Goal: Check status: Check status

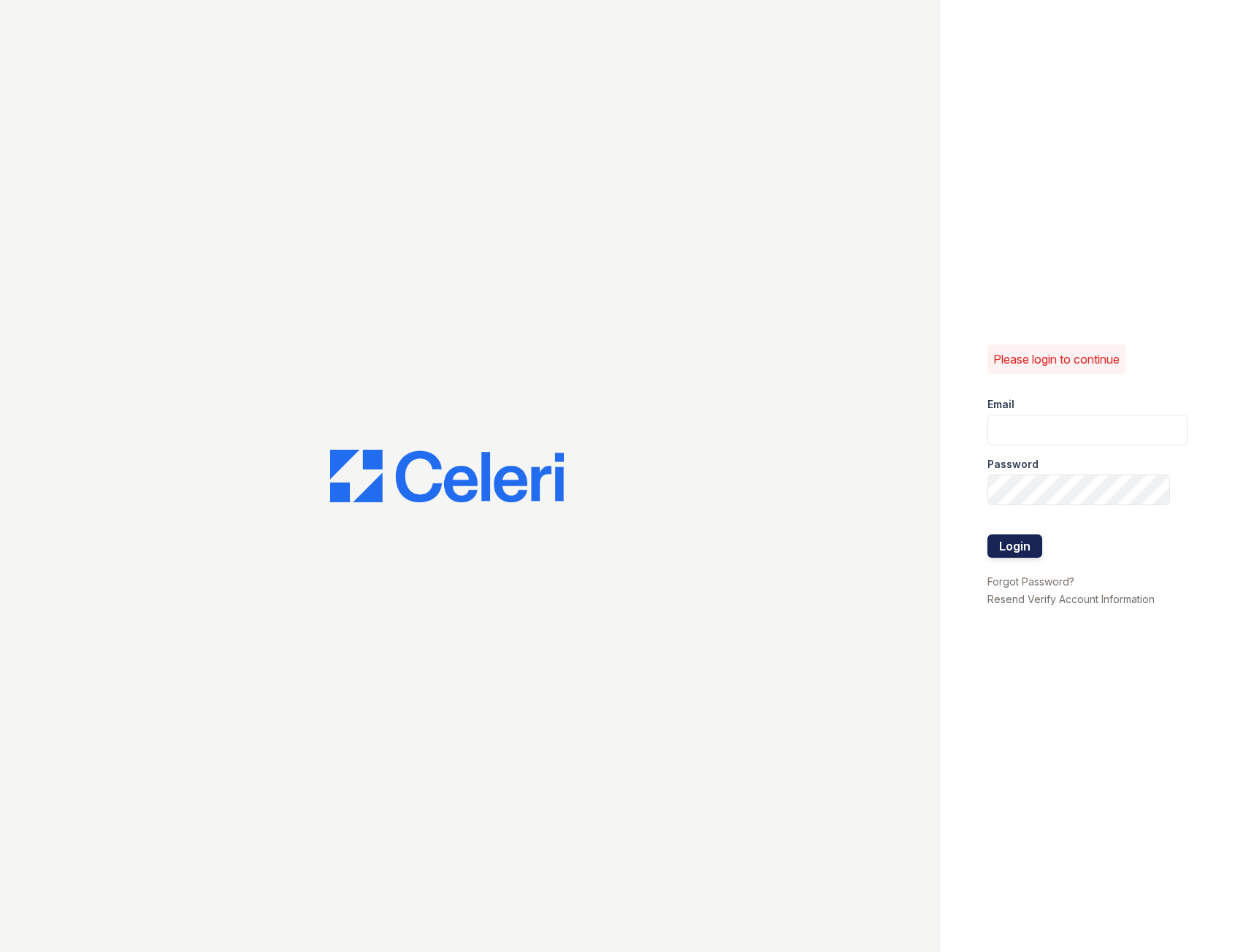
type input "[EMAIL_ADDRESS][DOMAIN_NAME]"
click at [1019, 539] on button "Login" at bounding box center [1014, 545] width 54 height 23
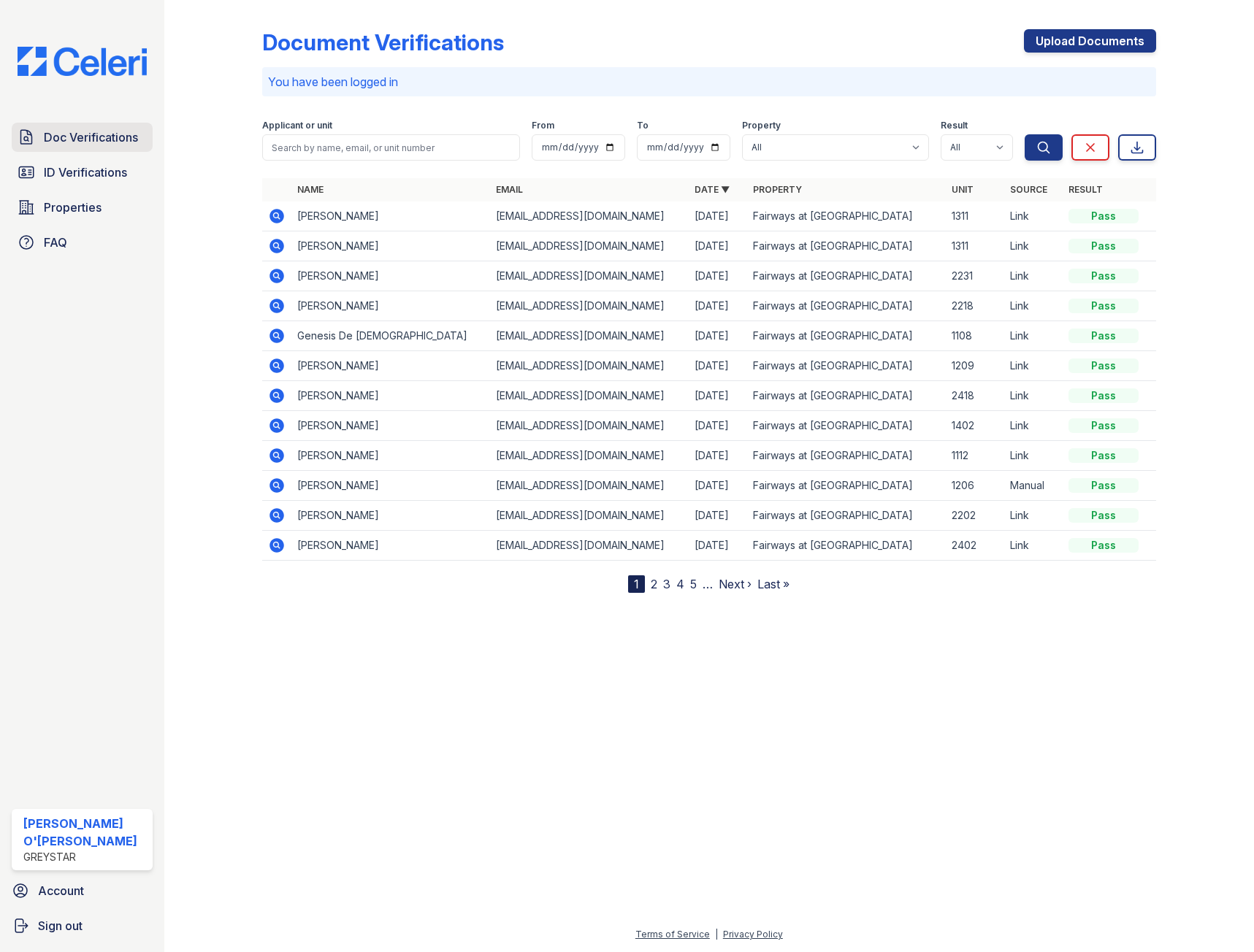
click at [108, 131] on span "Doc Verifications" at bounding box center [91, 137] width 94 height 17
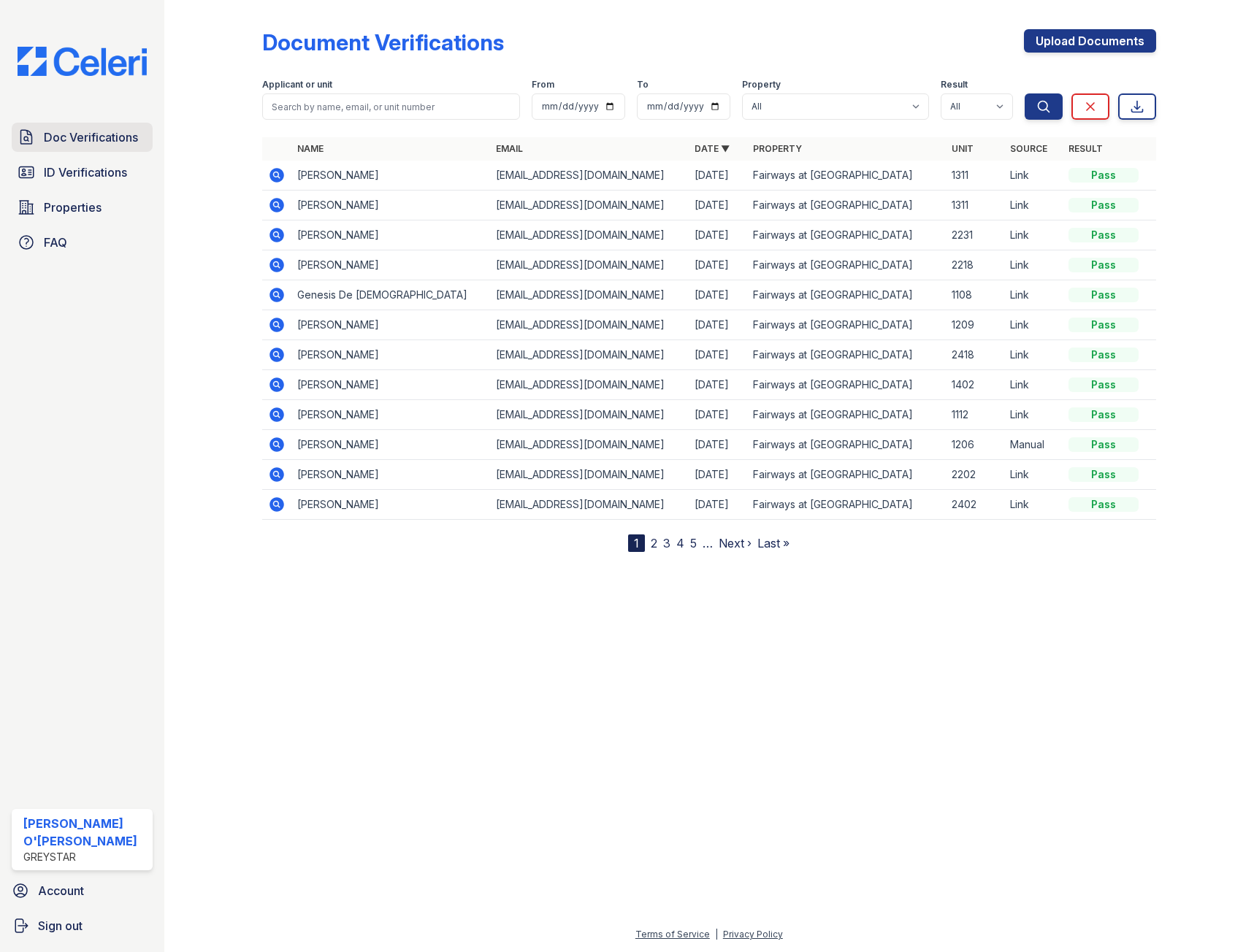
click at [95, 134] on span "Doc Verifications" at bounding box center [91, 137] width 94 height 17
click at [83, 174] on span "ID Verifications" at bounding box center [86, 172] width 84 height 17
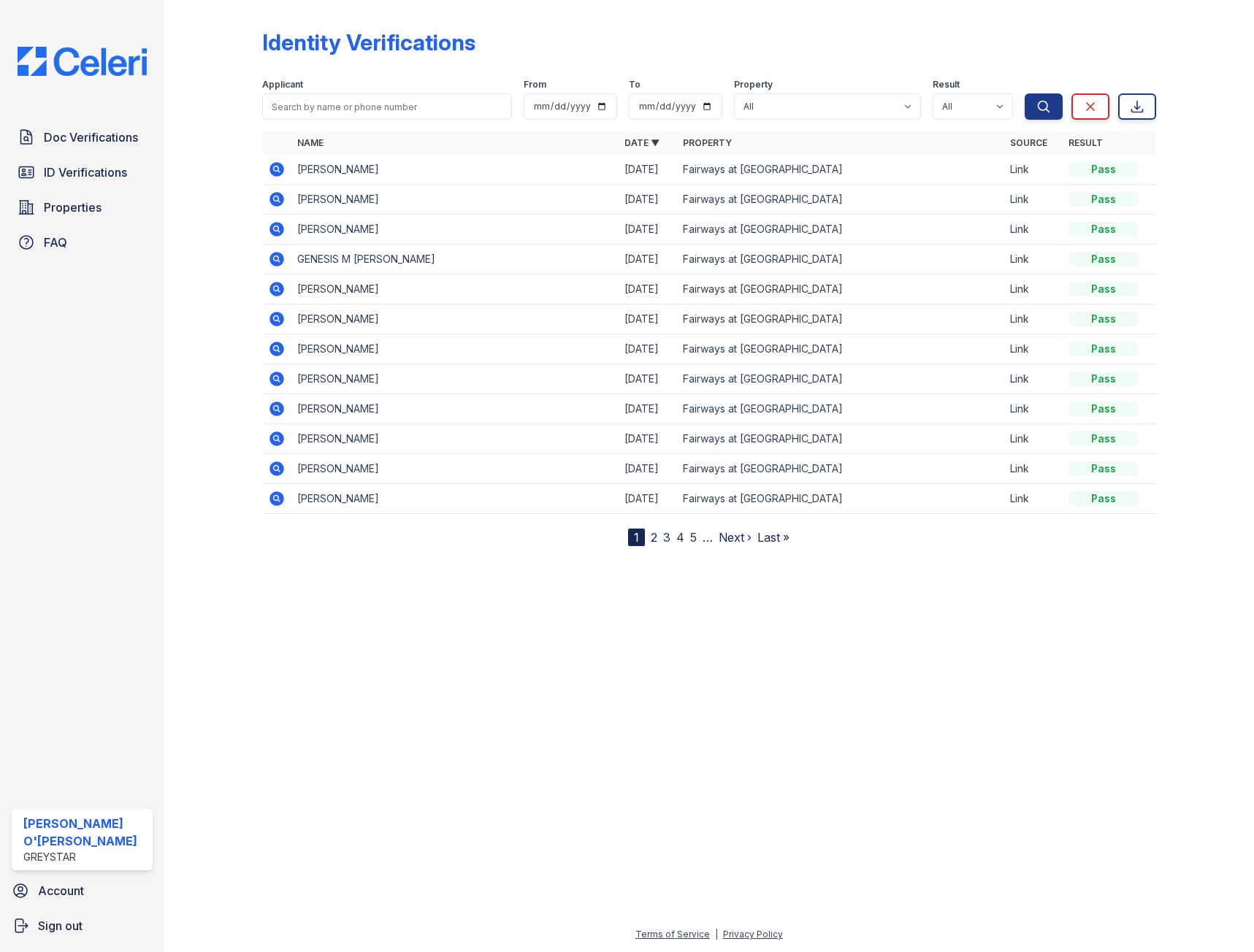
click at [274, 195] on icon at bounding box center [276, 198] width 17 height 17
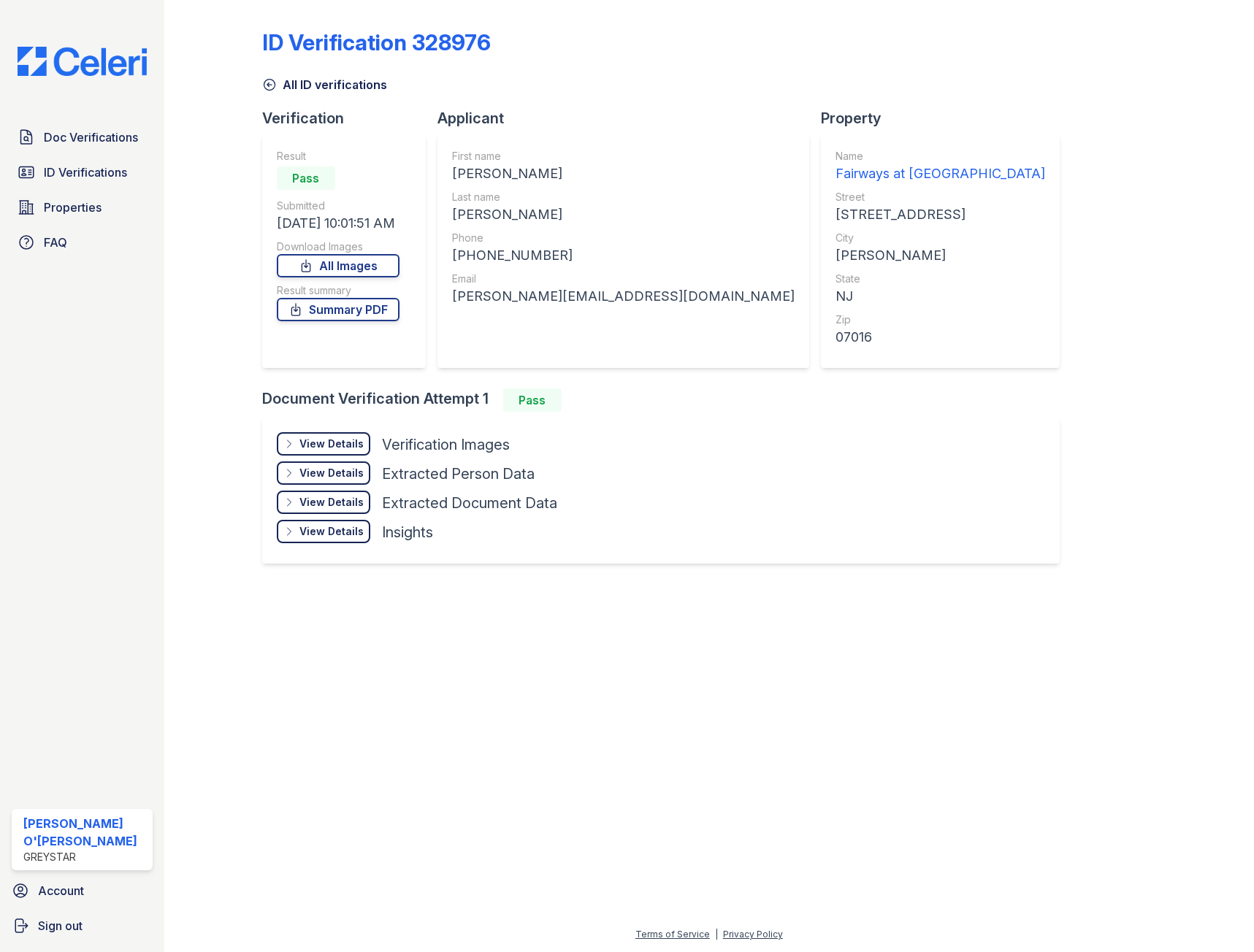
click at [330, 437] on div "View Details" at bounding box center [331, 444] width 64 height 15
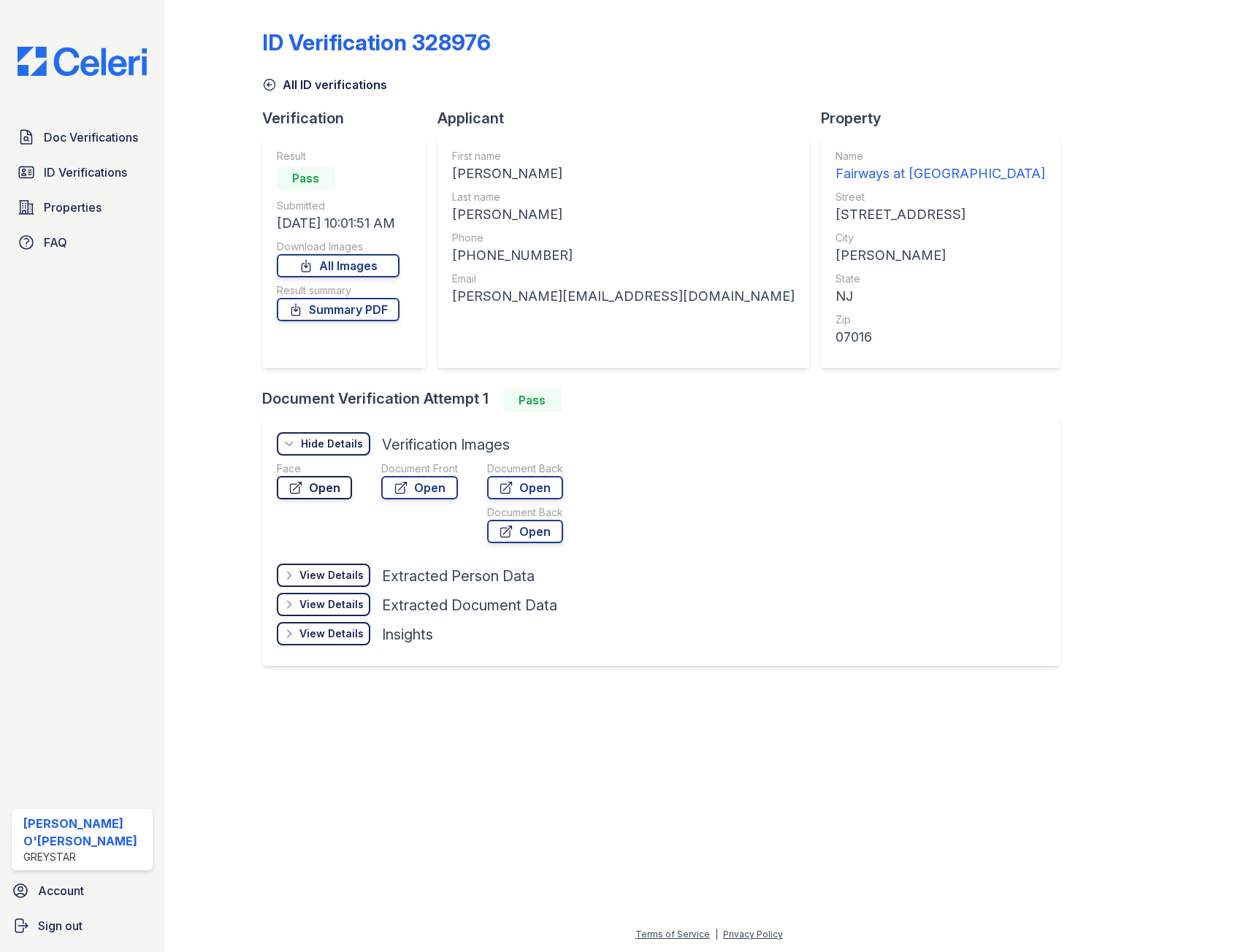
click at [312, 486] on link "Open" at bounding box center [314, 487] width 75 height 23
click at [273, 79] on icon at bounding box center [269, 85] width 15 height 15
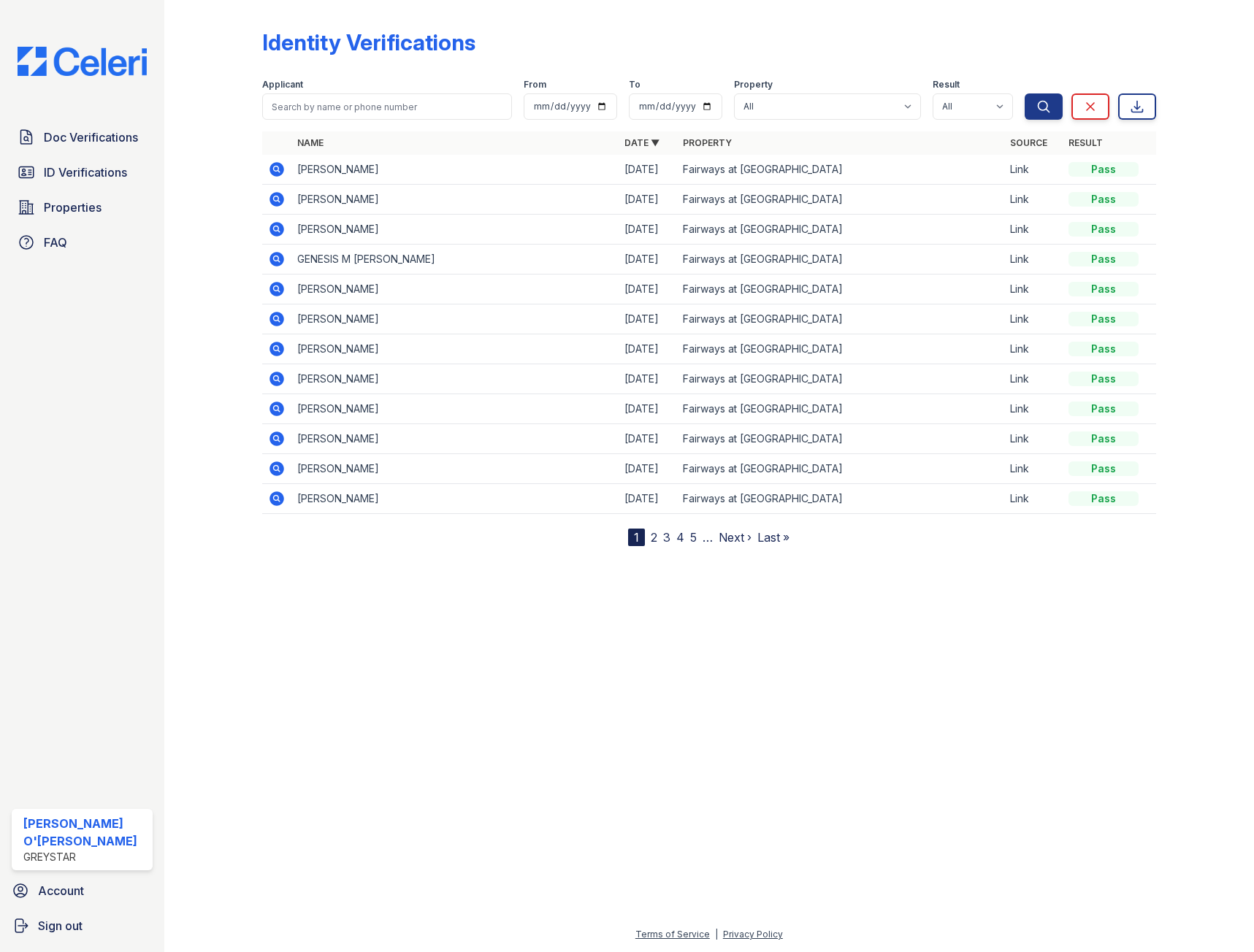
click at [277, 168] on icon at bounding box center [275, 168] width 4 height 4
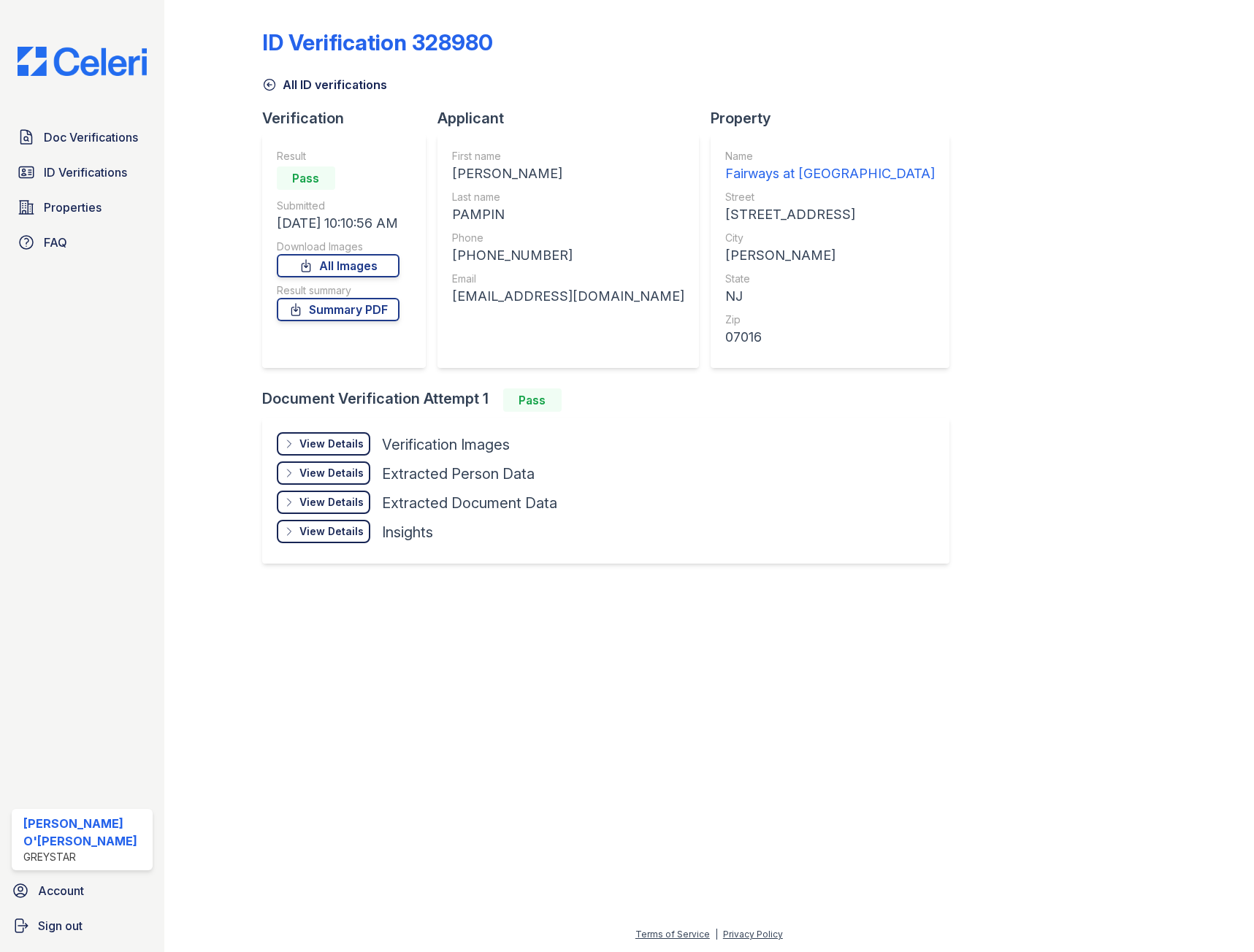
click at [306, 440] on div "View Details" at bounding box center [331, 444] width 64 height 15
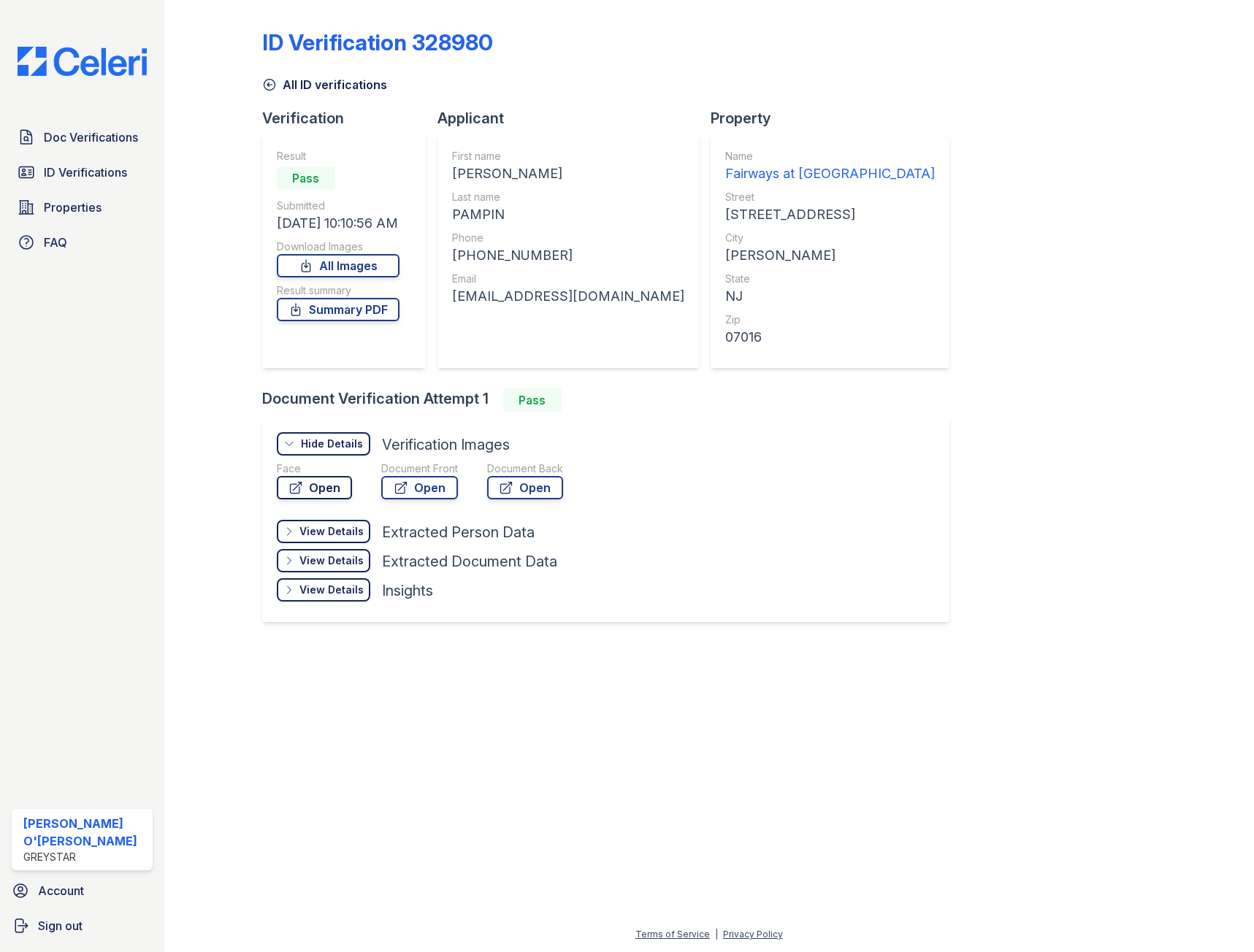
click at [316, 486] on link "Open" at bounding box center [314, 487] width 75 height 23
click at [273, 81] on icon at bounding box center [269, 85] width 11 height 11
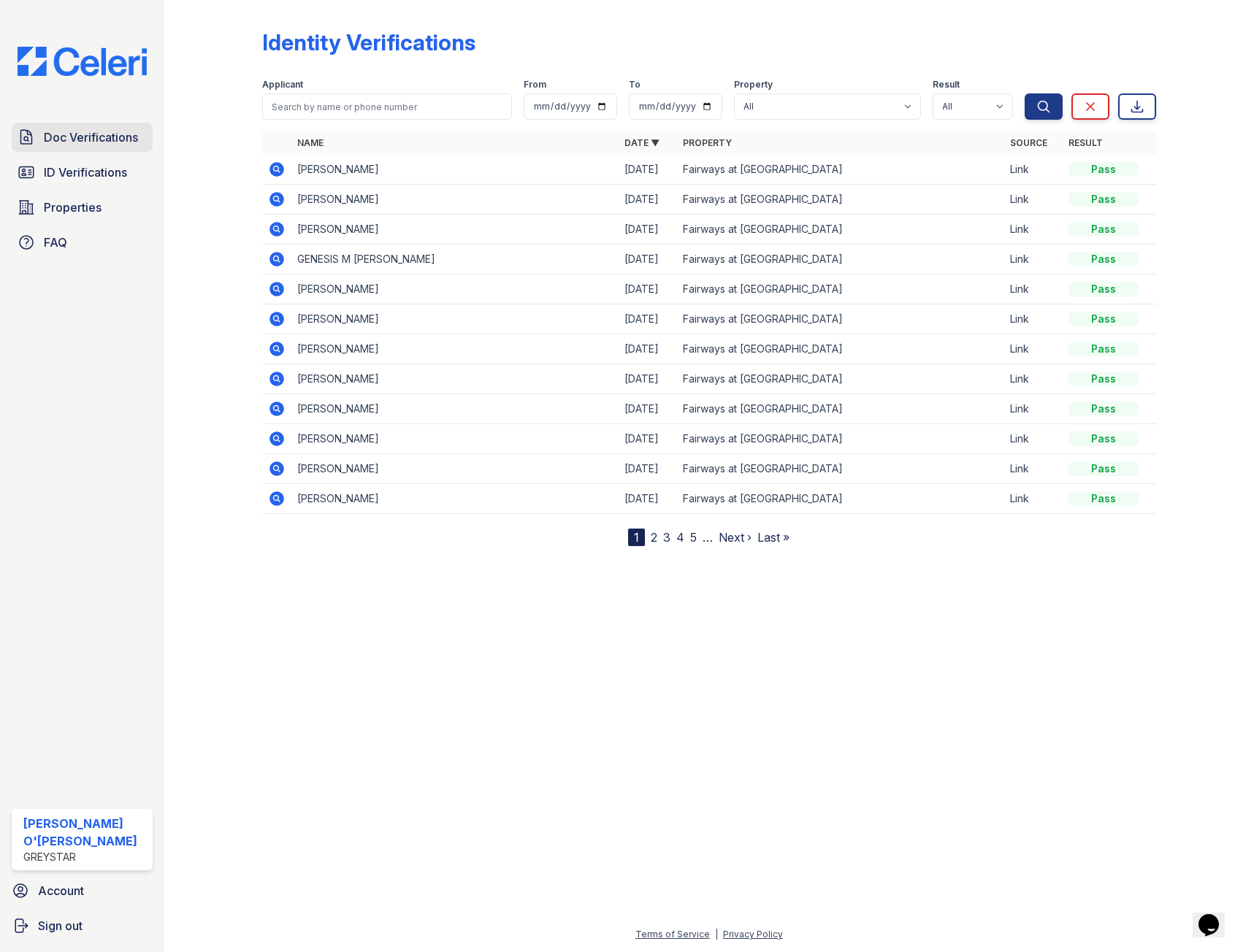
click at [65, 143] on span "Doc Verifications" at bounding box center [91, 137] width 94 height 17
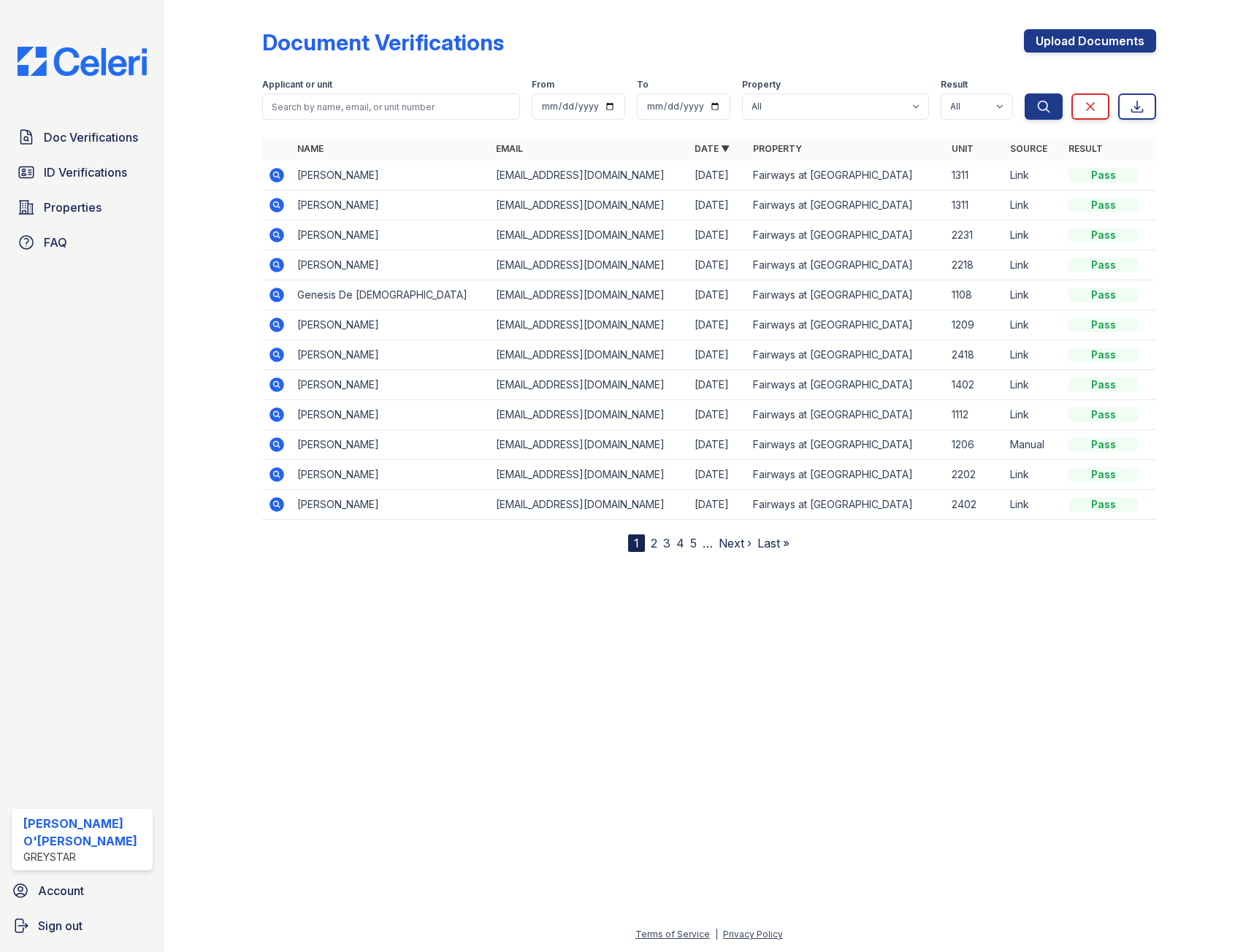
click at [275, 234] on icon at bounding box center [275, 234] width 4 height 4
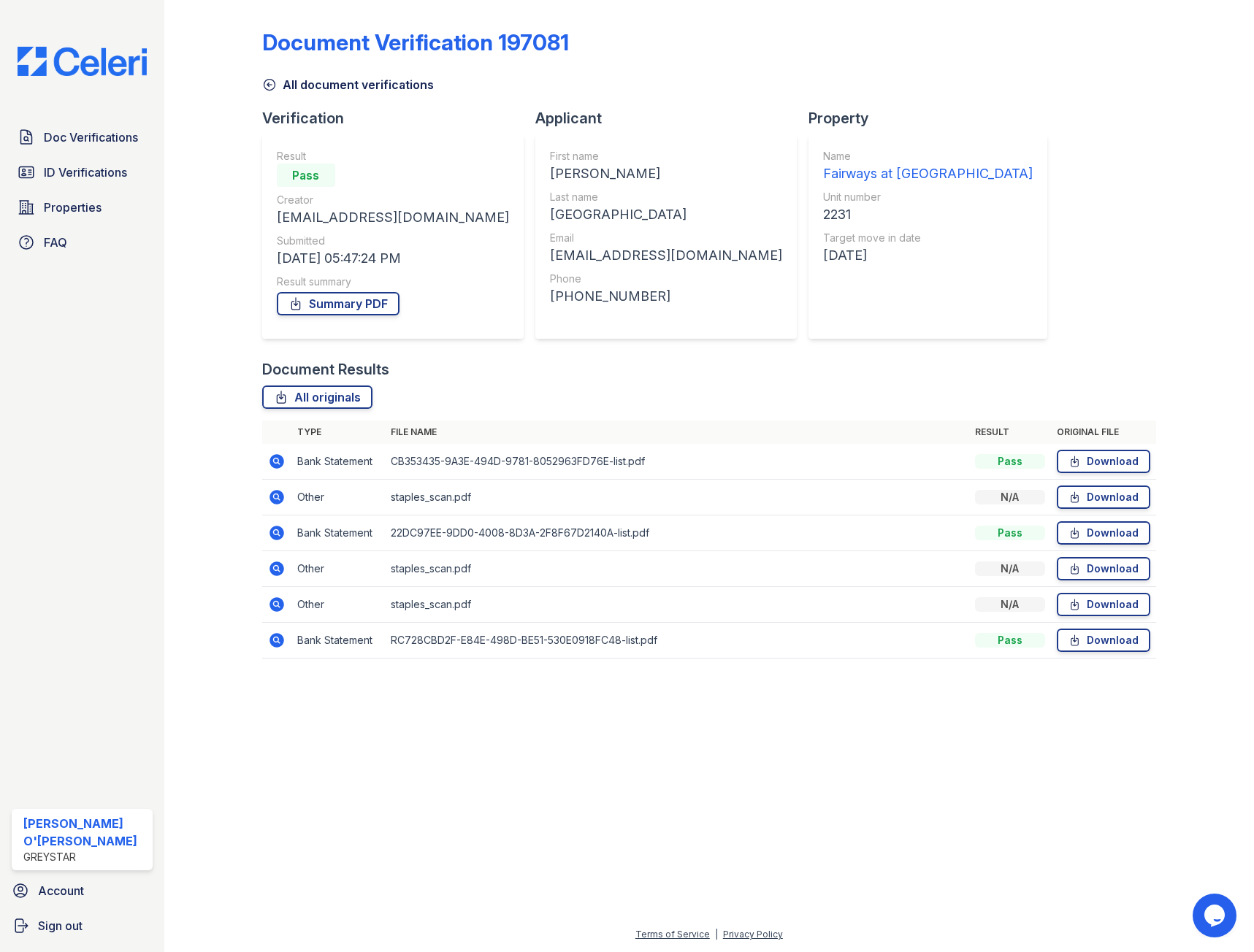
click at [269, 82] on icon at bounding box center [269, 85] width 15 height 15
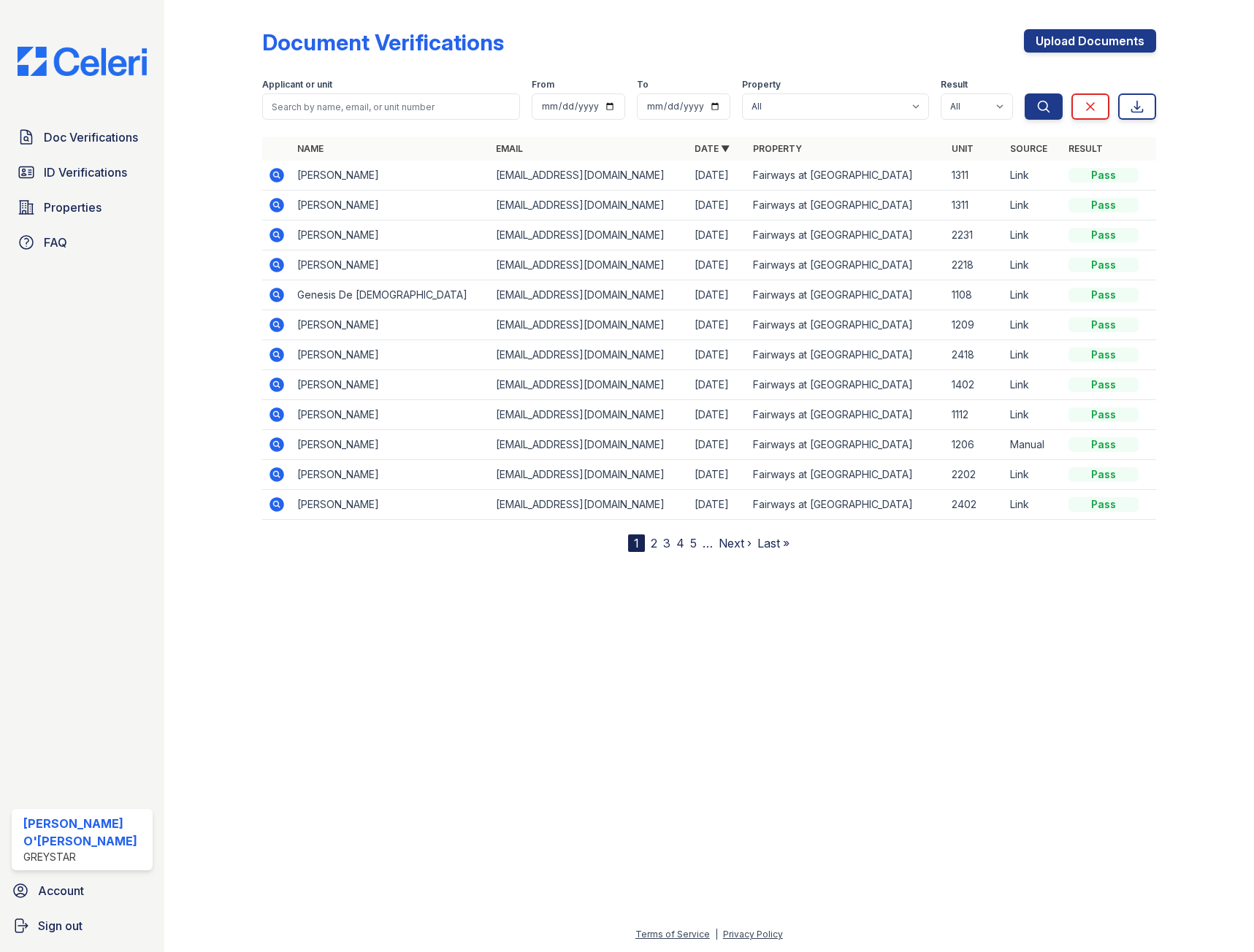
click at [277, 201] on icon at bounding box center [277, 205] width 15 height 15
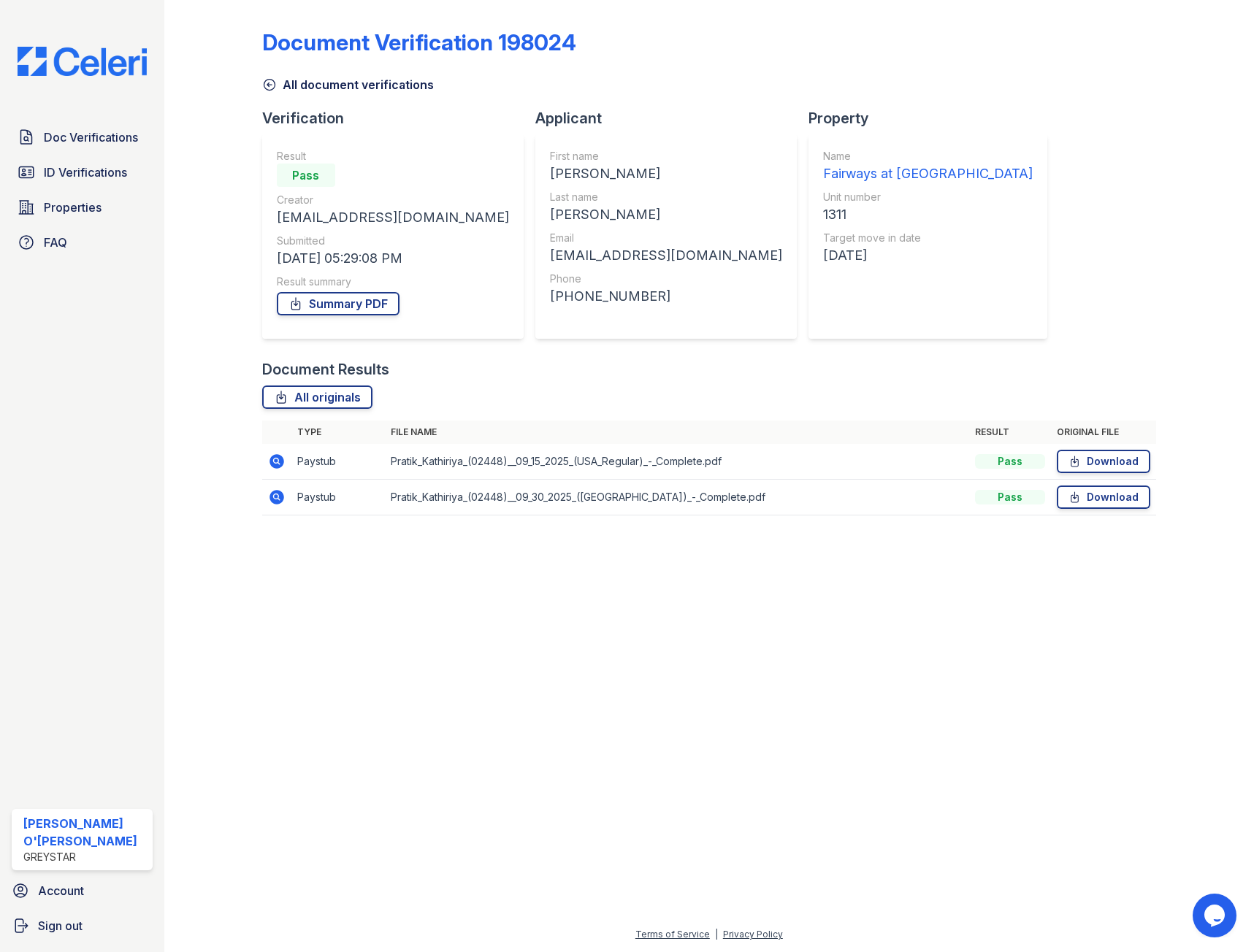
click at [275, 84] on icon at bounding box center [269, 85] width 11 height 11
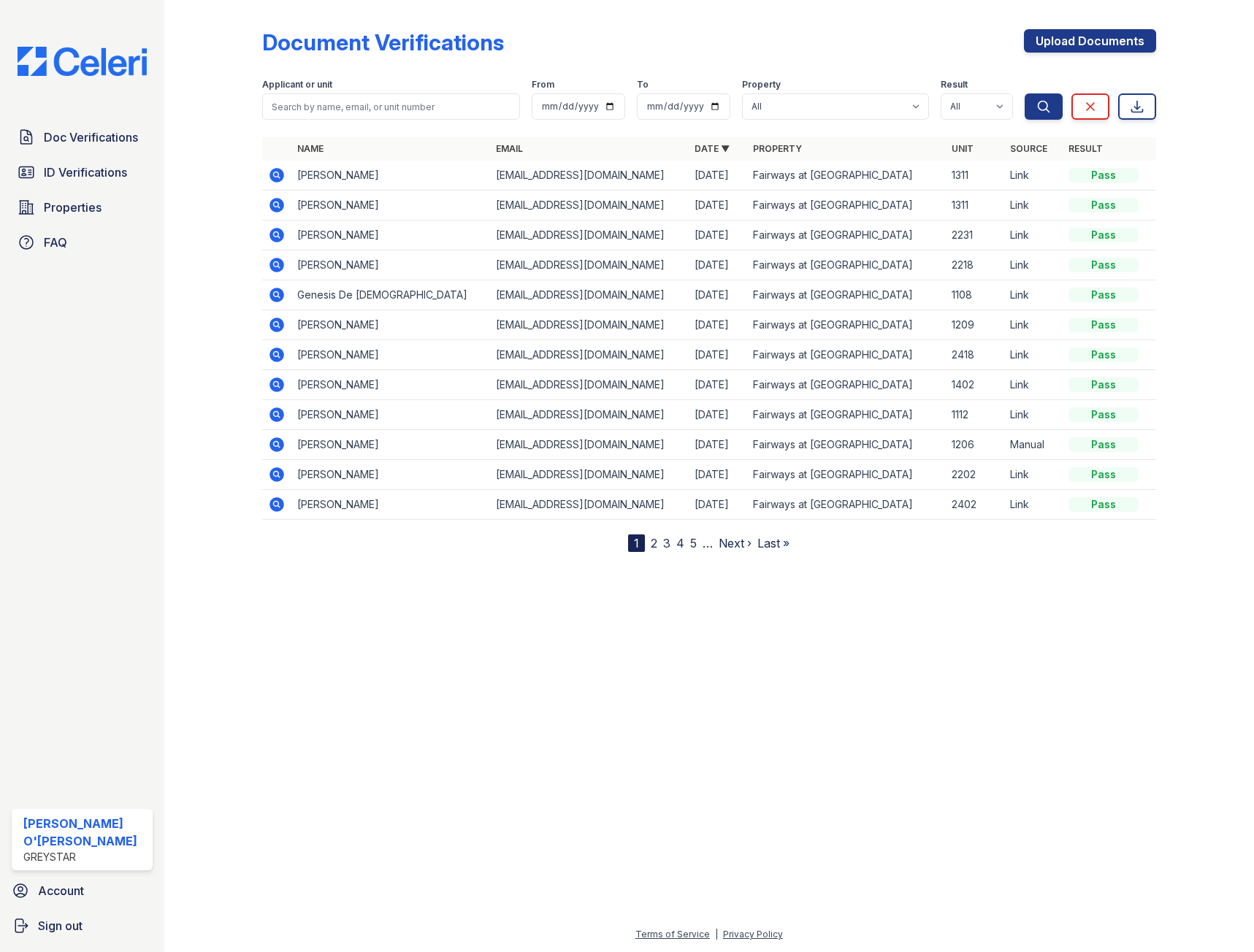
click at [276, 171] on icon at bounding box center [277, 175] width 15 height 15
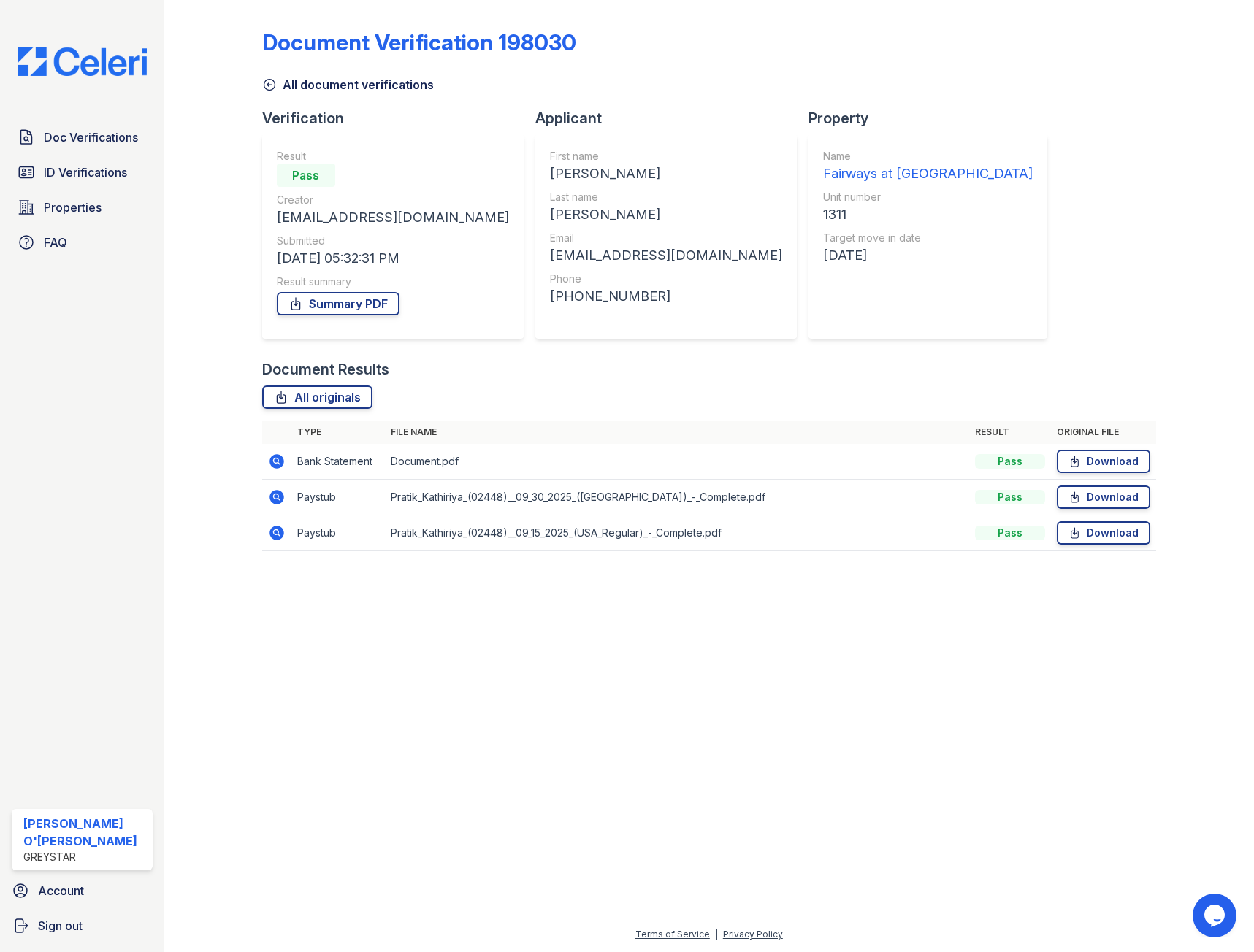
click at [271, 82] on icon at bounding box center [269, 85] width 15 height 15
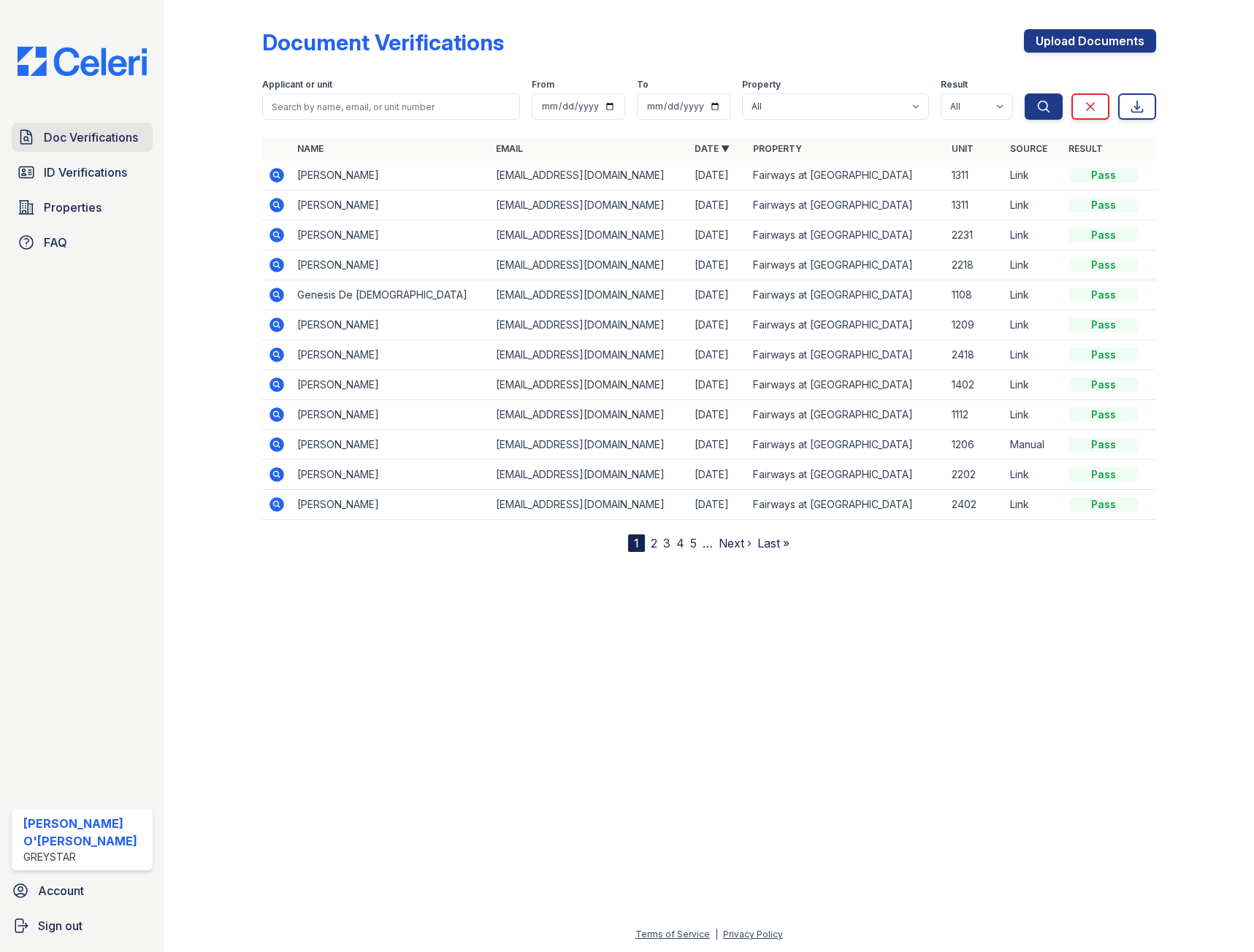
click at [65, 137] on span "Doc Verifications" at bounding box center [91, 137] width 94 height 17
click at [62, 182] on link "ID Verifications" at bounding box center [82, 172] width 141 height 29
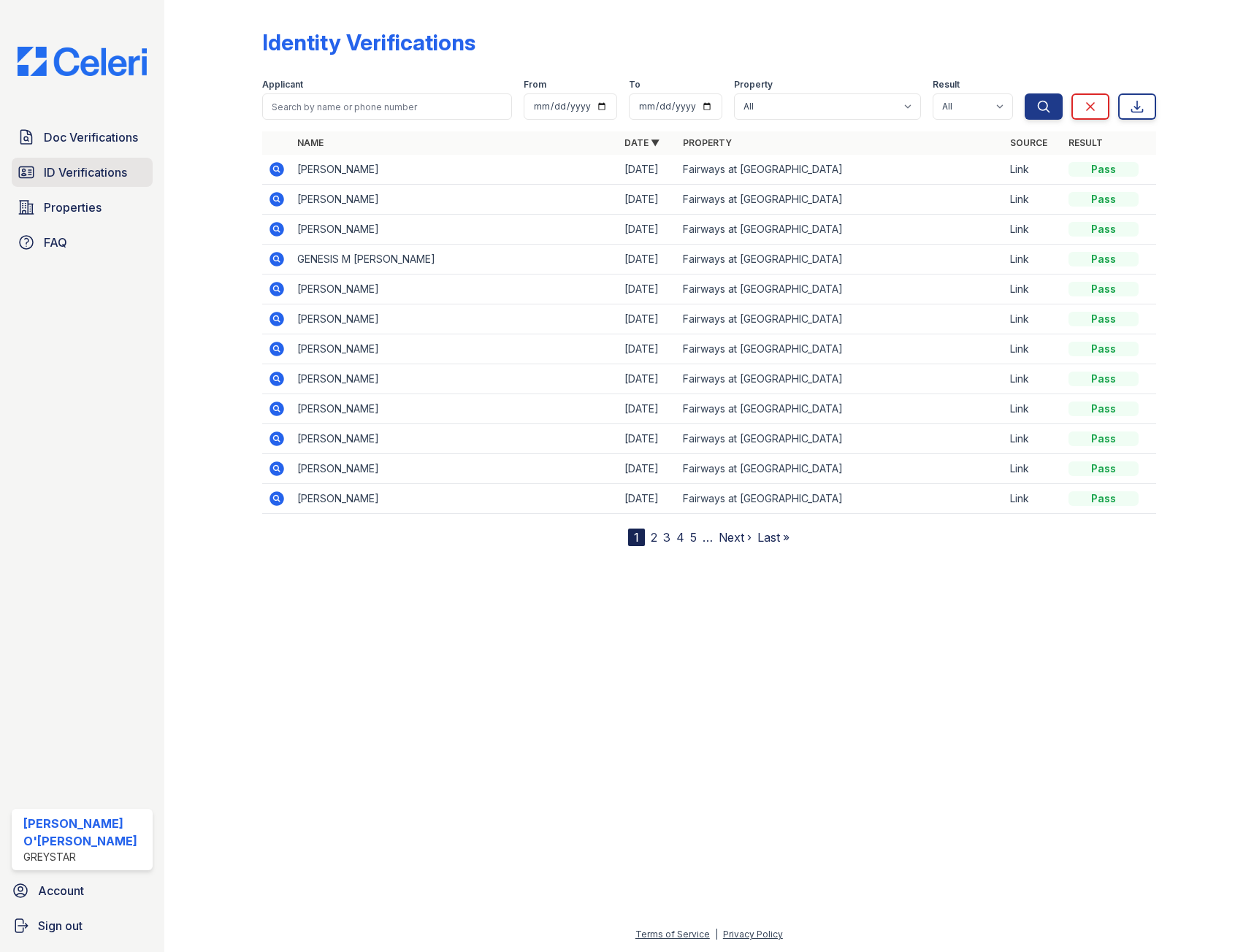
click at [107, 175] on span "ID Verifications" at bounding box center [86, 172] width 84 height 17
click at [109, 137] on span "Doc Verifications" at bounding box center [91, 137] width 94 height 17
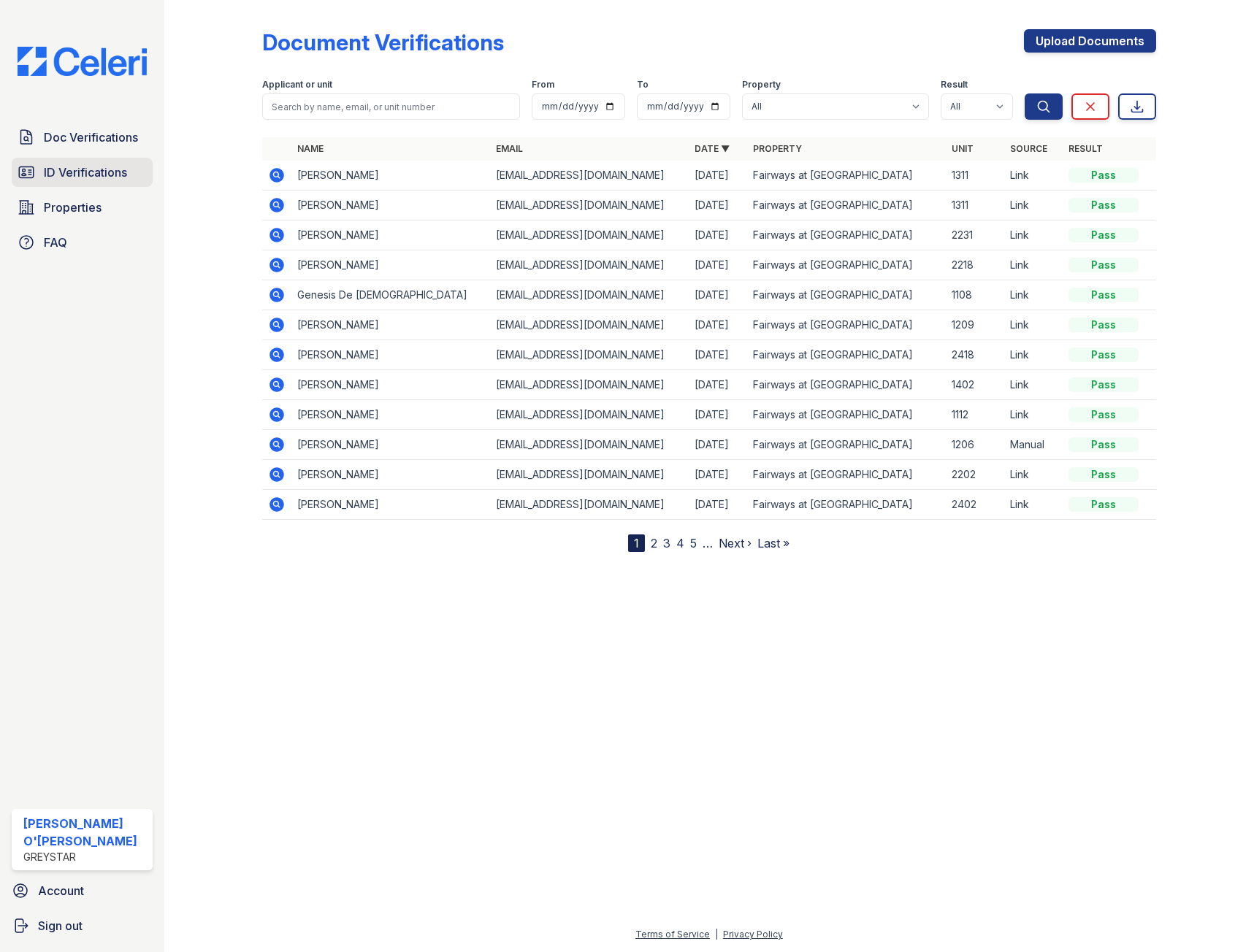
click at [101, 166] on span "ID Verifications" at bounding box center [86, 172] width 84 height 17
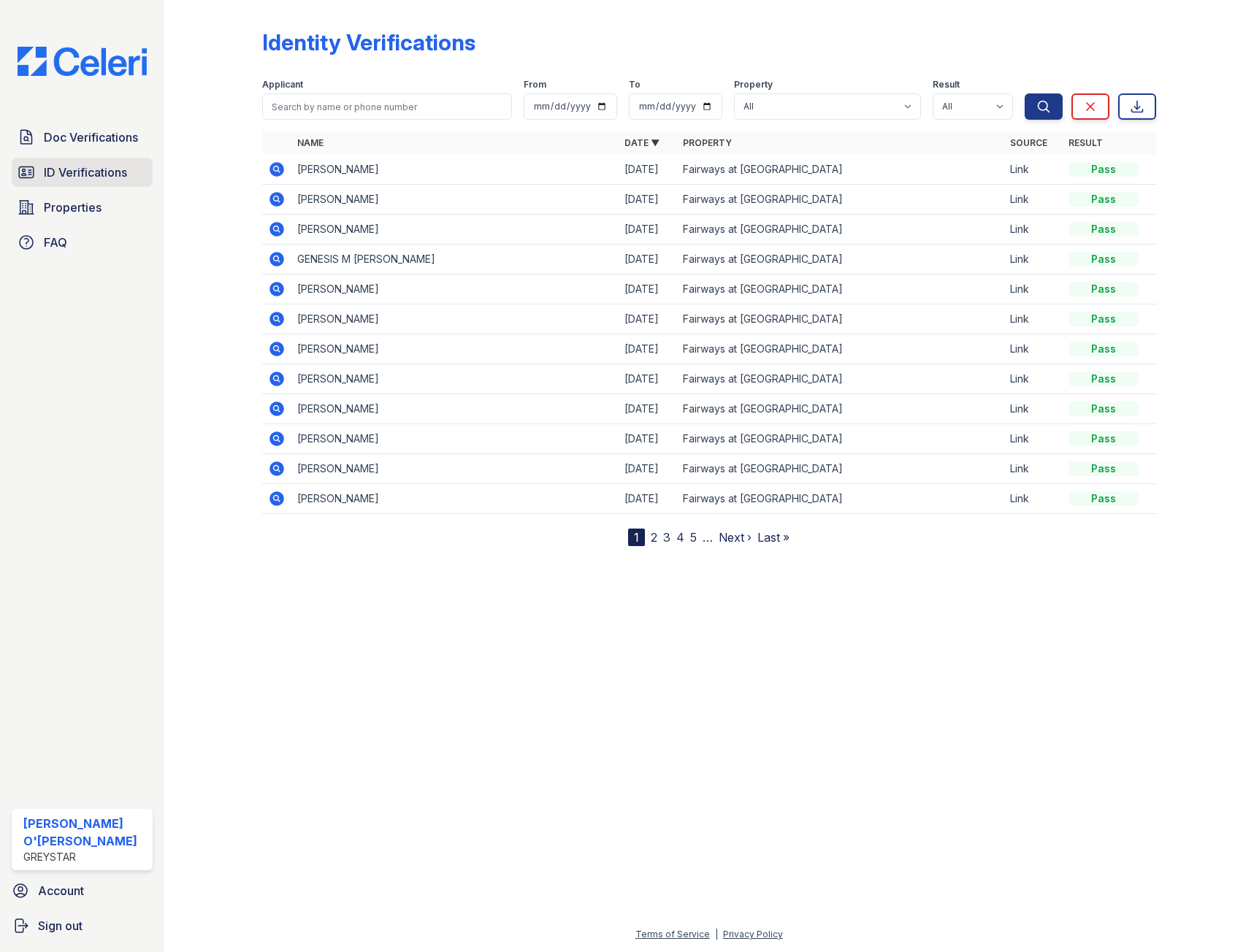
drag, startPoint x: 99, startPoint y: 166, endPoint x: 86, endPoint y: 165, distance: 13.0
click at [86, 165] on span "ID Verifications" at bounding box center [86, 172] width 84 height 17
click at [131, 179] on link "ID Verifications" at bounding box center [82, 172] width 141 height 29
click at [119, 175] on span "ID Verifications" at bounding box center [86, 172] width 84 height 17
